Goal: Task Accomplishment & Management: Manage account settings

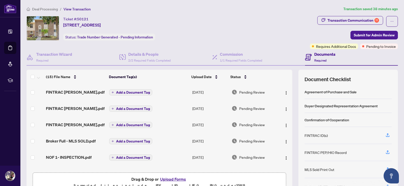
click at [53, 10] on span "Deal Processing" at bounding box center [45, 9] width 26 height 5
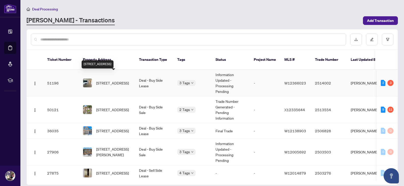
click at [120, 81] on span "[STREET_ADDRESS]" at bounding box center [112, 83] width 33 height 6
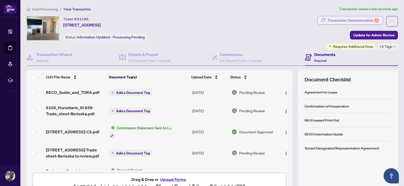
click at [364, 21] on div "Transaction Communication 3" at bounding box center [352, 20] width 51 height 8
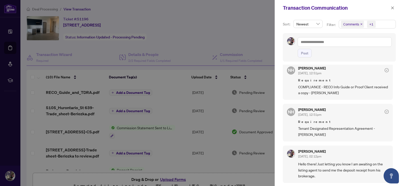
scroll to position [1, 0]
click at [390, 9] on button "button" at bounding box center [392, 8] width 7 height 6
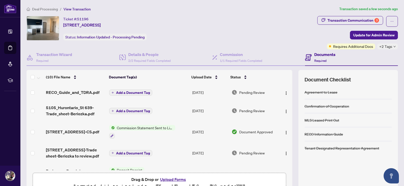
click at [44, 7] on span "Deal Processing" at bounding box center [45, 9] width 26 height 5
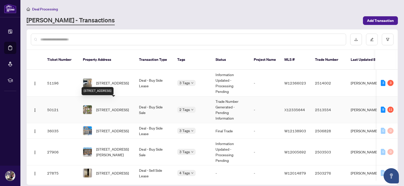
click at [120, 107] on span "[STREET_ADDRESS]" at bounding box center [112, 110] width 33 height 6
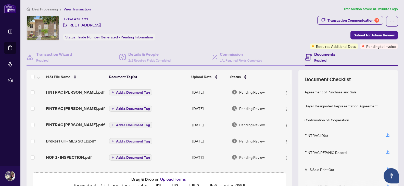
click at [233, 30] on div "Ticket #: 50121 [STREET_ADDRESS] Status: Trade Number Generated - Pending Infor…" at bounding box center [167, 28] width 281 height 24
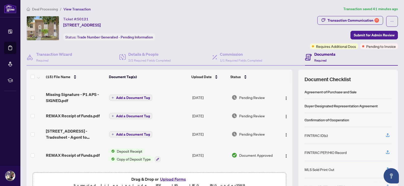
scroll to position [3, 0]
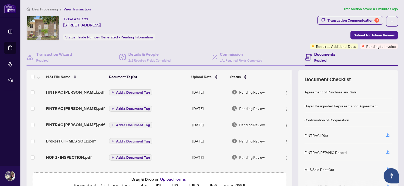
click at [177, 178] on button "Upload Forms" at bounding box center [173, 179] width 29 height 7
click at [275, 40] on div "Ticket #: 50121 [STREET_ADDRESS] Status: Trade Number Generated - Pending Infor…" at bounding box center [167, 28] width 281 height 24
click at [257, 25] on div "Ticket #: 50121 [STREET_ADDRESS] Status: Trade Number Generated - Pending Infor…" at bounding box center [167, 28] width 281 height 24
click at [378, 36] on div "Pending to Invoice" at bounding box center [375, 36] width 29 height 8
click at [369, 33] on span "Submit for Admin Review" at bounding box center [373, 35] width 41 height 8
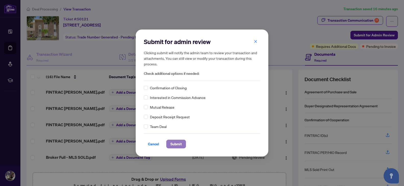
click at [179, 145] on span "Submit" at bounding box center [175, 144] width 11 height 8
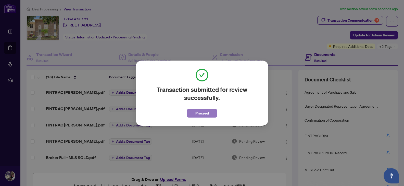
click at [199, 116] on span "Proceed" at bounding box center [202, 113] width 14 height 8
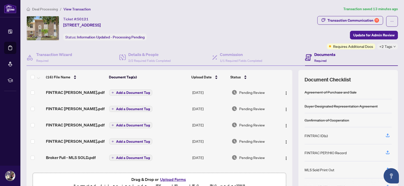
click at [49, 9] on span "Deal Processing" at bounding box center [45, 9] width 26 height 5
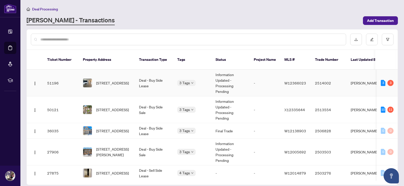
click at [62, 78] on td "51196" at bounding box center [61, 83] width 36 height 27
